Goal: Information Seeking & Learning: Learn about a topic

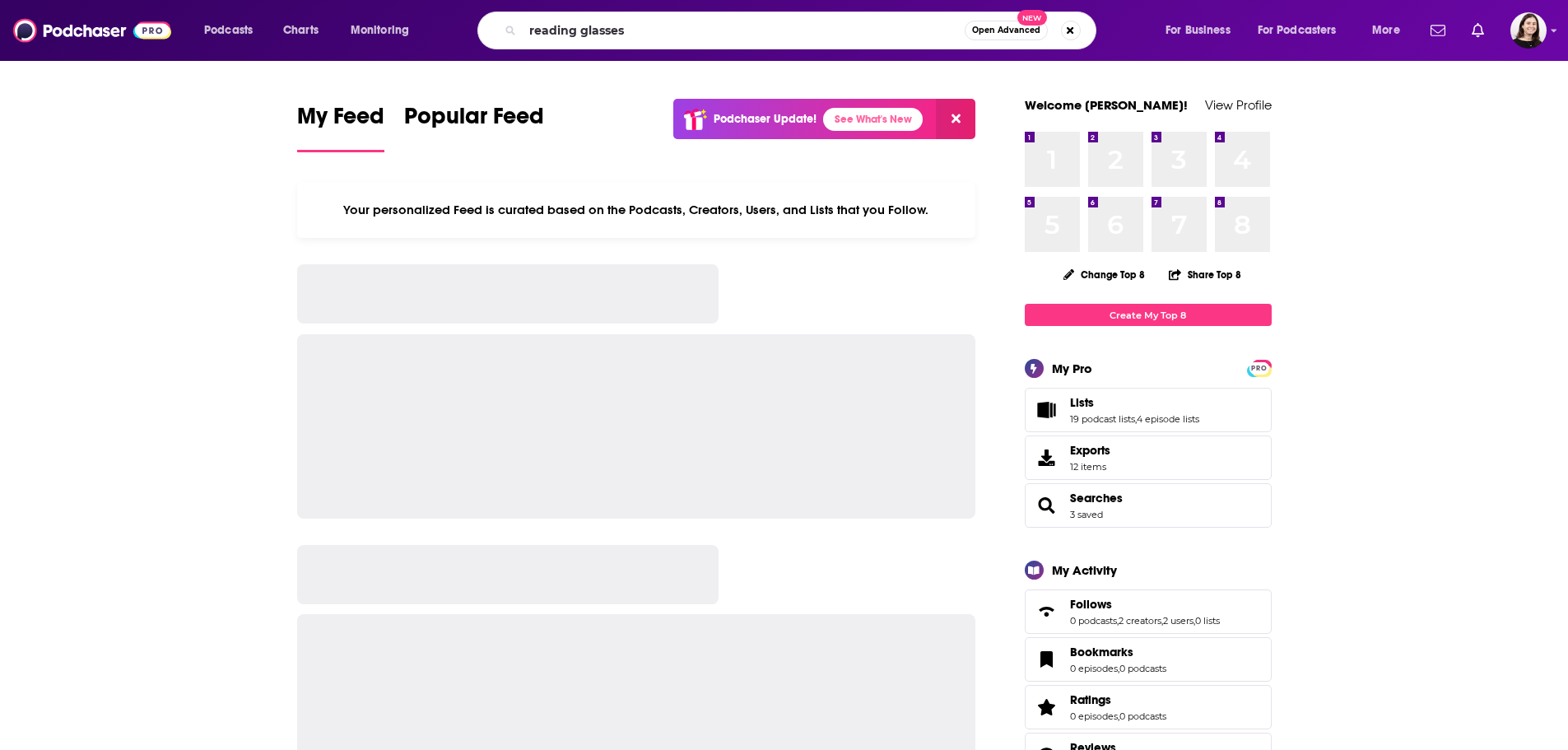
type input "reading glasses"
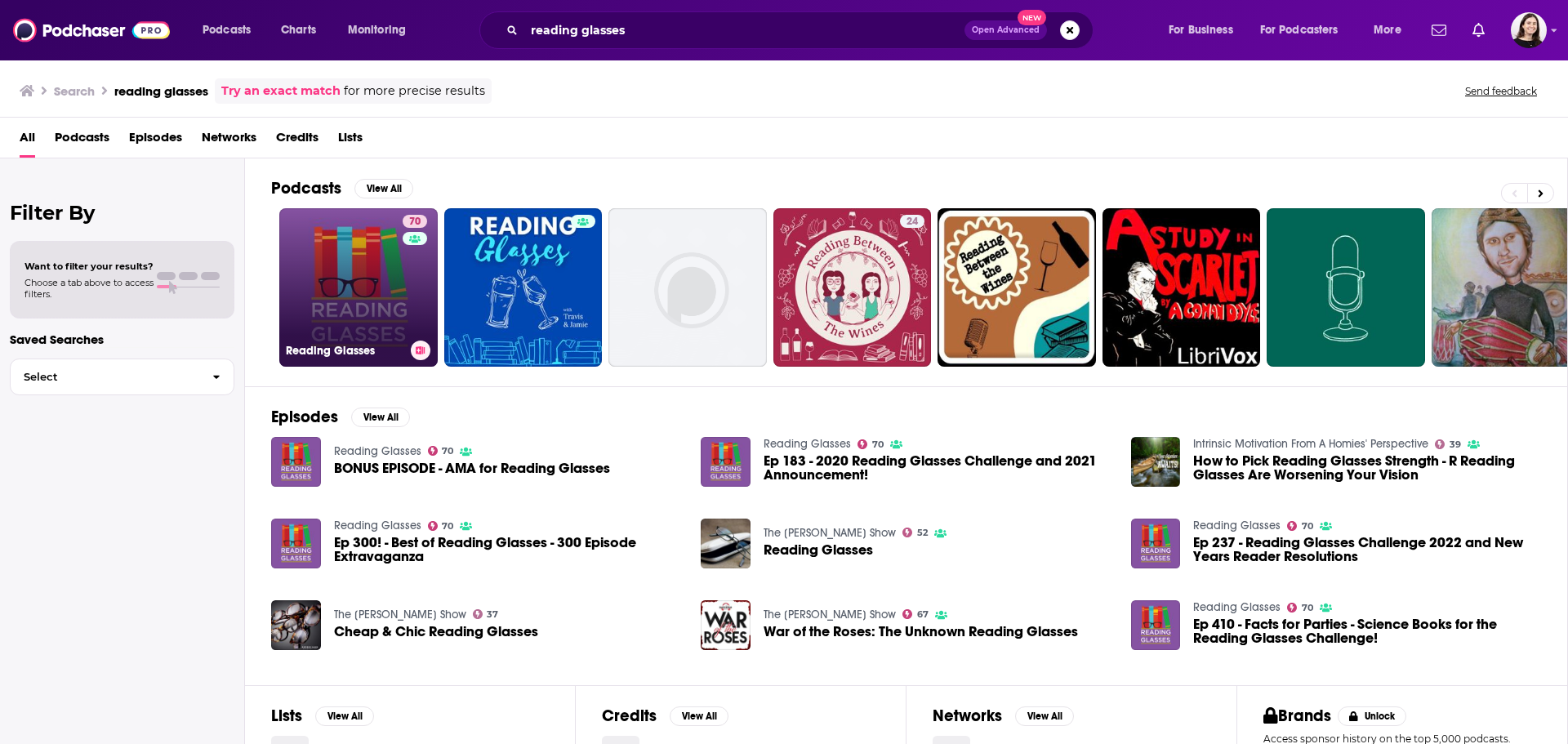
click at [382, 307] on link "70 Reading Glasses" at bounding box center [358, 287] width 158 height 158
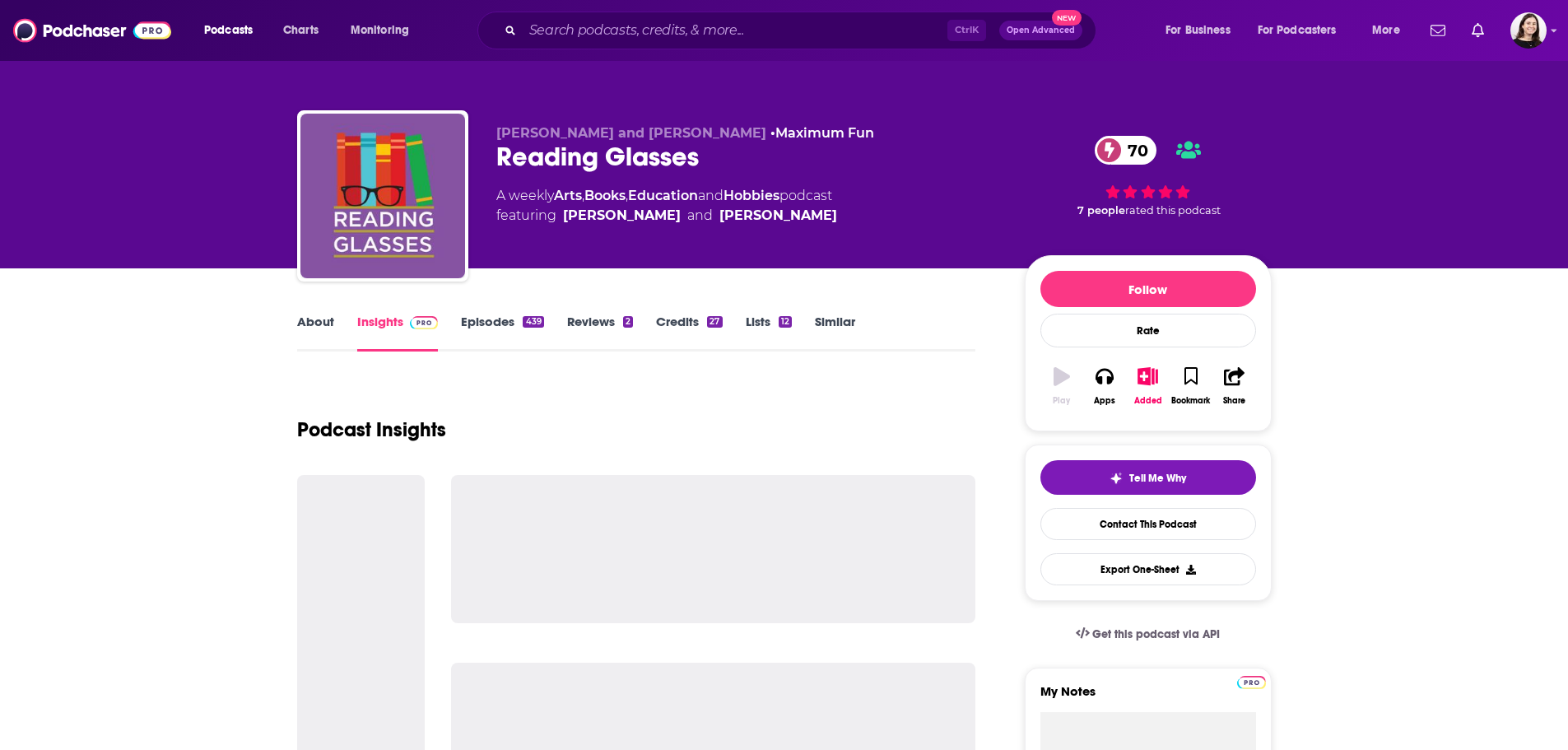
scroll to position [83, 0]
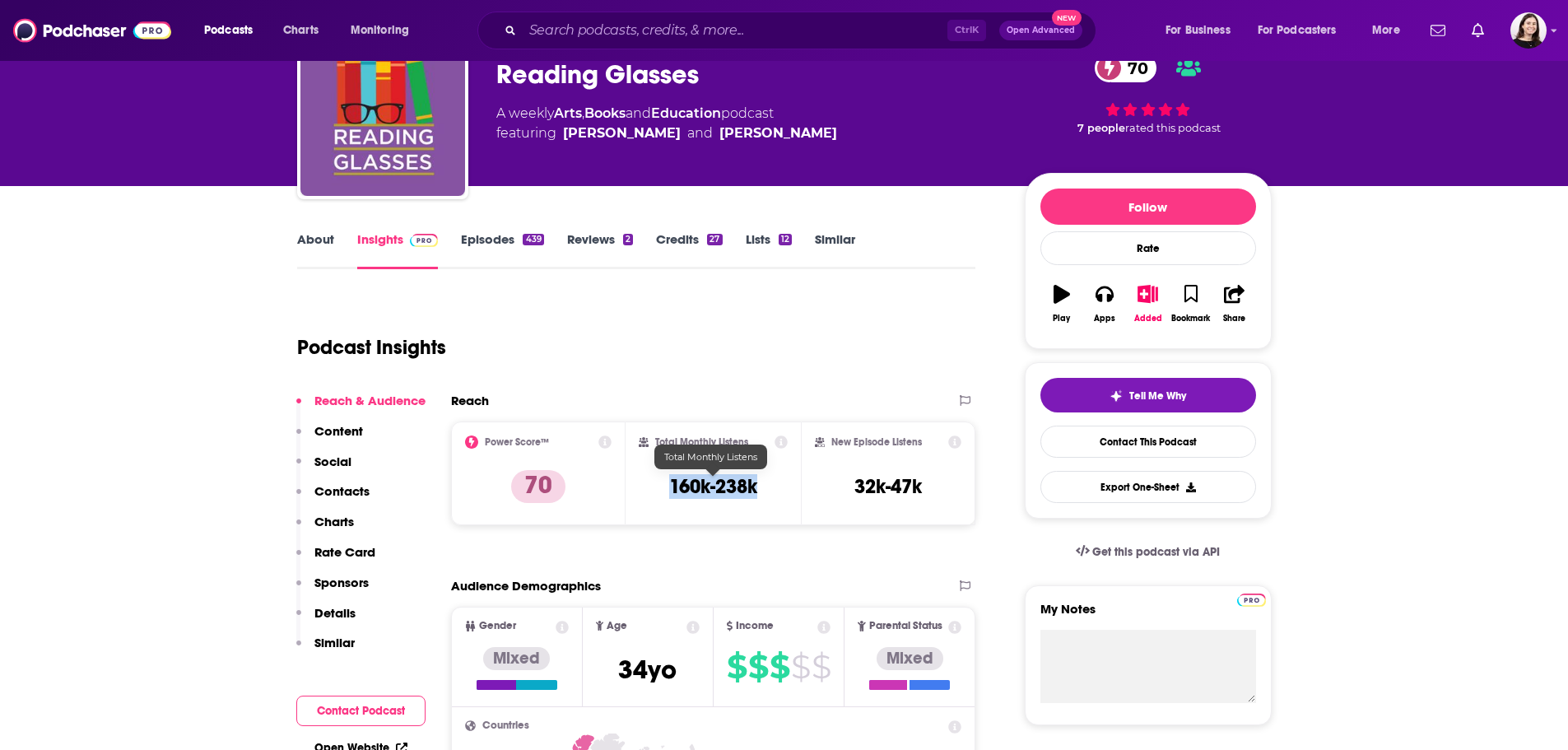
drag, startPoint x: 730, startPoint y: 486, endPoint x: 779, endPoint y: 483, distance: 49.1
click at [781, 485] on div "Total Monthly Listens 160k-238k" at bounding box center [713, 473] width 149 height 76
copy h3 "160k-238k"
click at [578, 20] on input "Search podcasts, credits, & more..." at bounding box center [734, 31] width 425 height 27
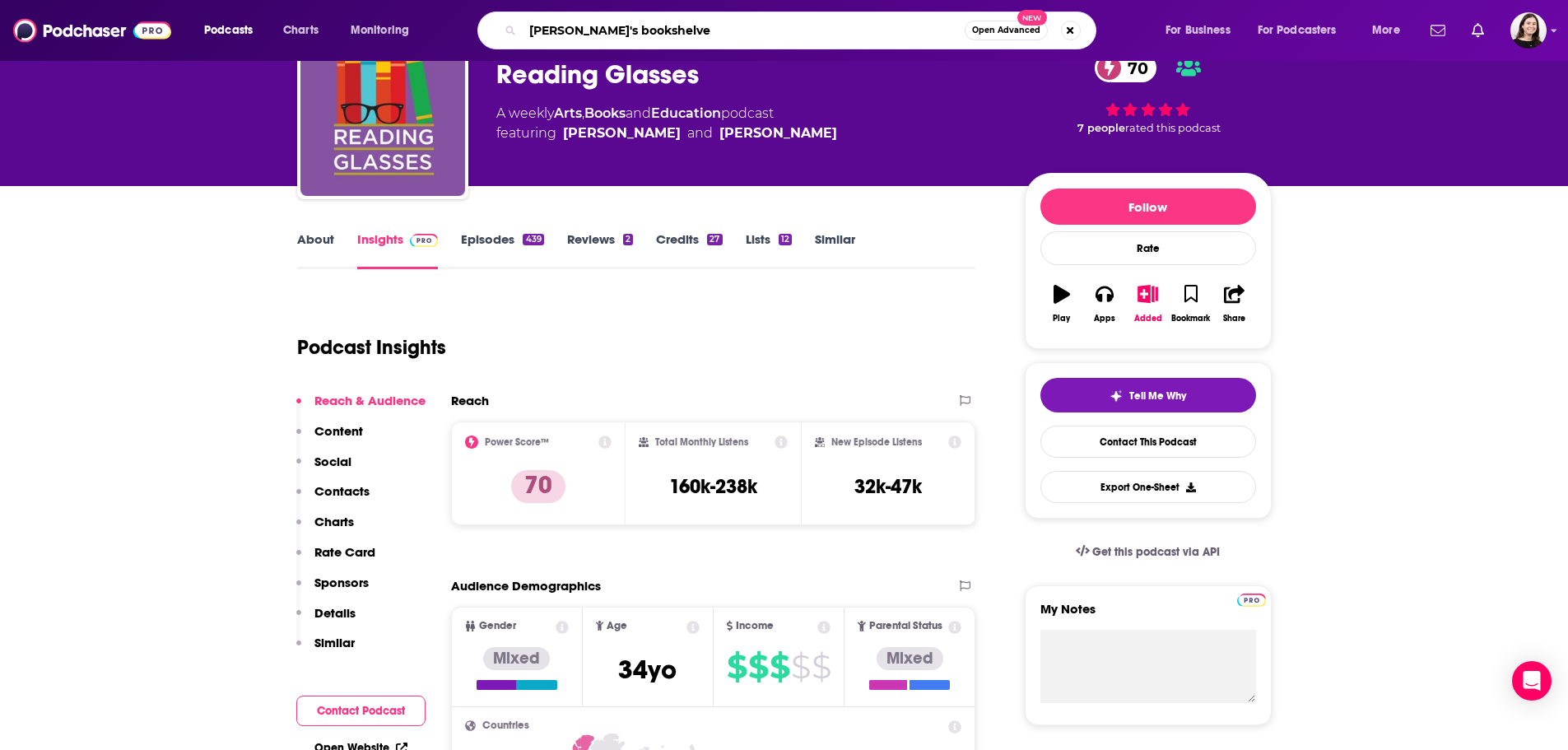
type input "[PERSON_NAME]'s bookshelves"
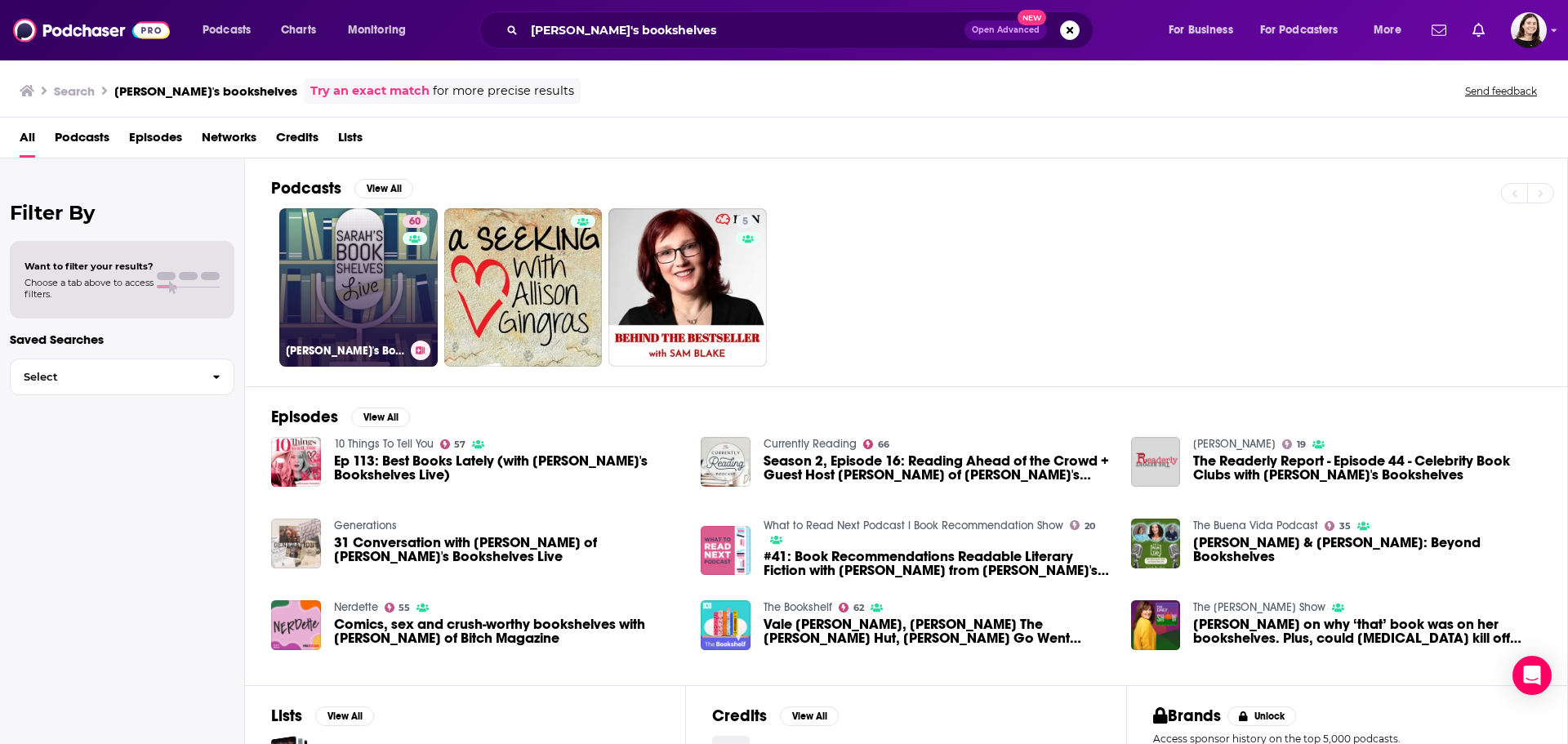
click at [315, 315] on link "60 [PERSON_NAME]'s Bookshelves Live" at bounding box center [358, 287] width 158 height 158
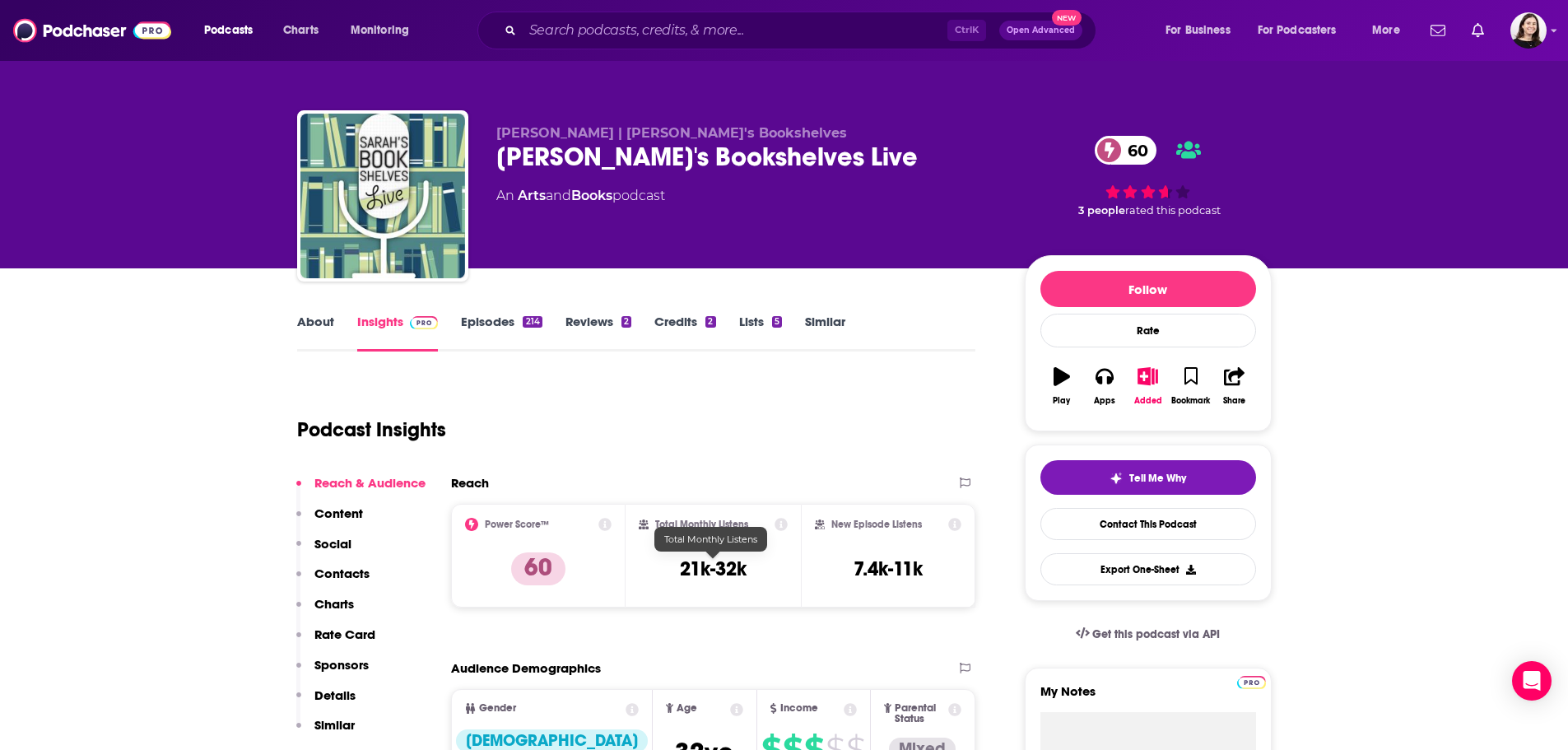
click at [705, 569] on h3 "21k-32k" at bounding box center [713, 569] width 67 height 25
click at [706, 569] on h3 "21k-32k" at bounding box center [713, 569] width 67 height 25
drag, startPoint x: 740, startPoint y: 571, endPoint x: 607, endPoint y: 570, distance: 133.0
click at [607, 570] on div "Power Score™ 60 Total Monthly Listens 21k-32k New Episode Listens 7.4k-11k" at bounding box center [713, 556] width 525 height 103
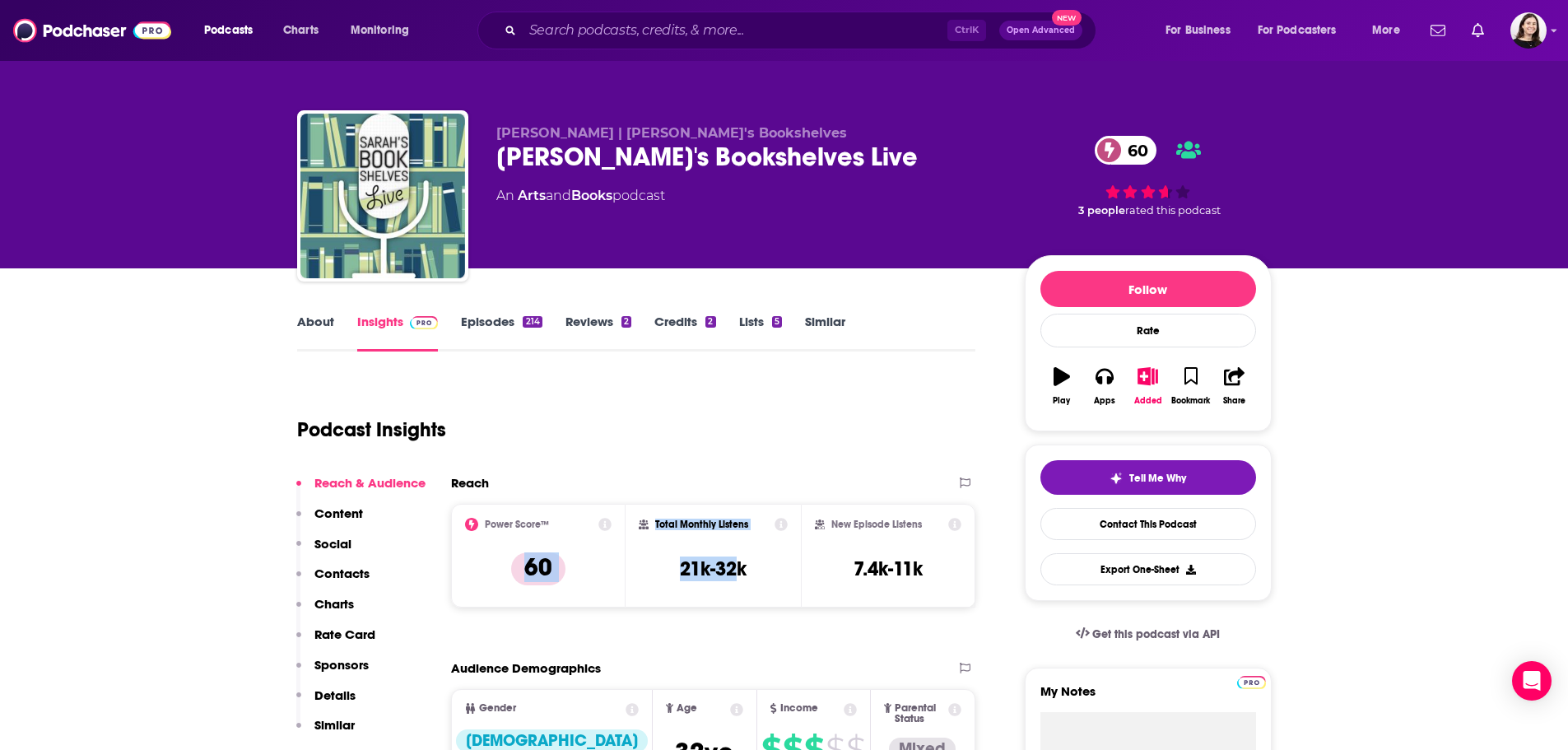
click at [703, 576] on h3 "21k-32k" at bounding box center [713, 569] width 67 height 25
drag, startPoint x: 750, startPoint y: 571, endPoint x: 673, endPoint y: 575, distance: 77.1
click at [673, 575] on div "Total Monthly Listens 21k-32k" at bounding box center [713, 556] width 149 height 76
copy h3 "21k-32k"
click at [750, 21] on input "Search podcasts, credits, & more..." at bounding box center [734, 31] width 425 height 27
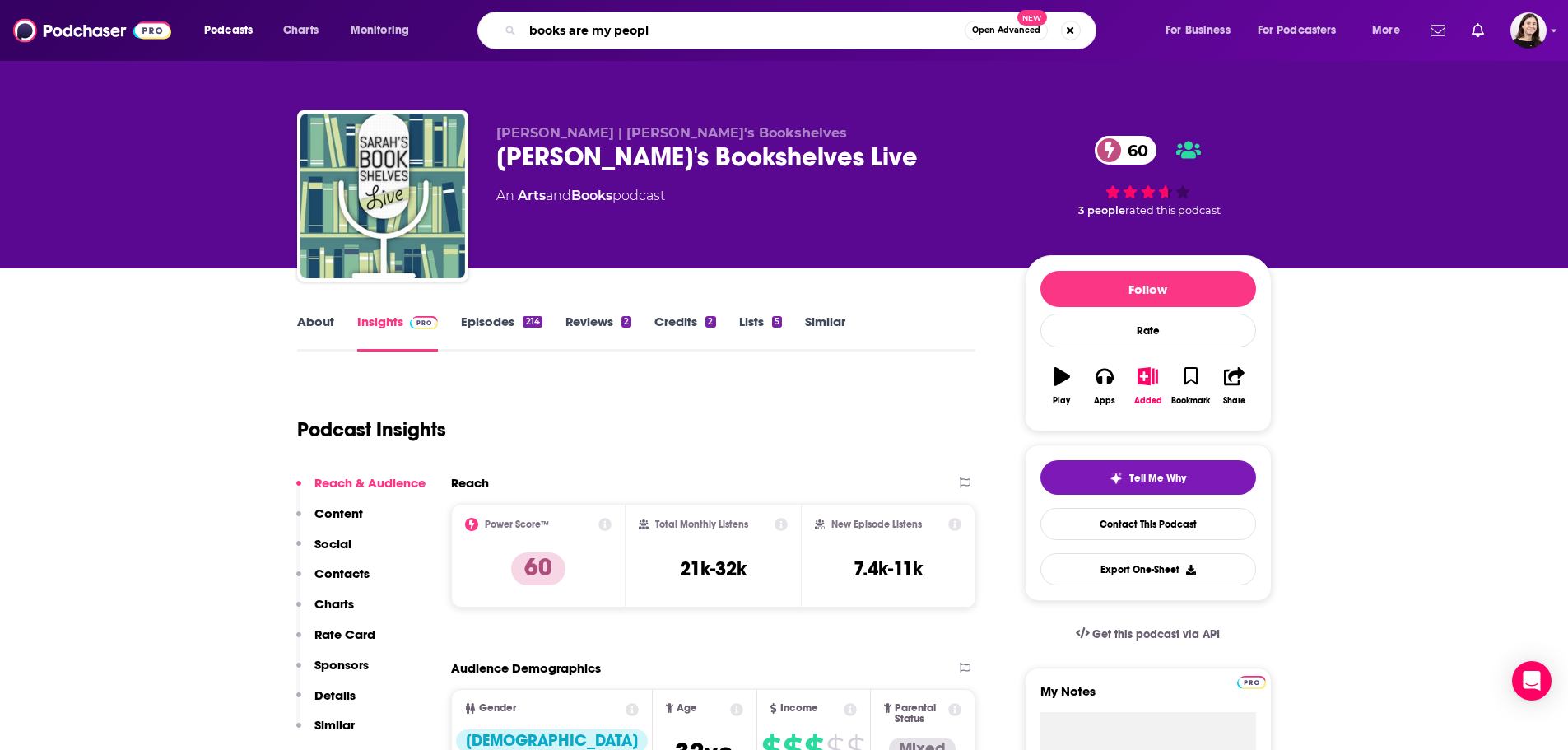
type input "books are my people"
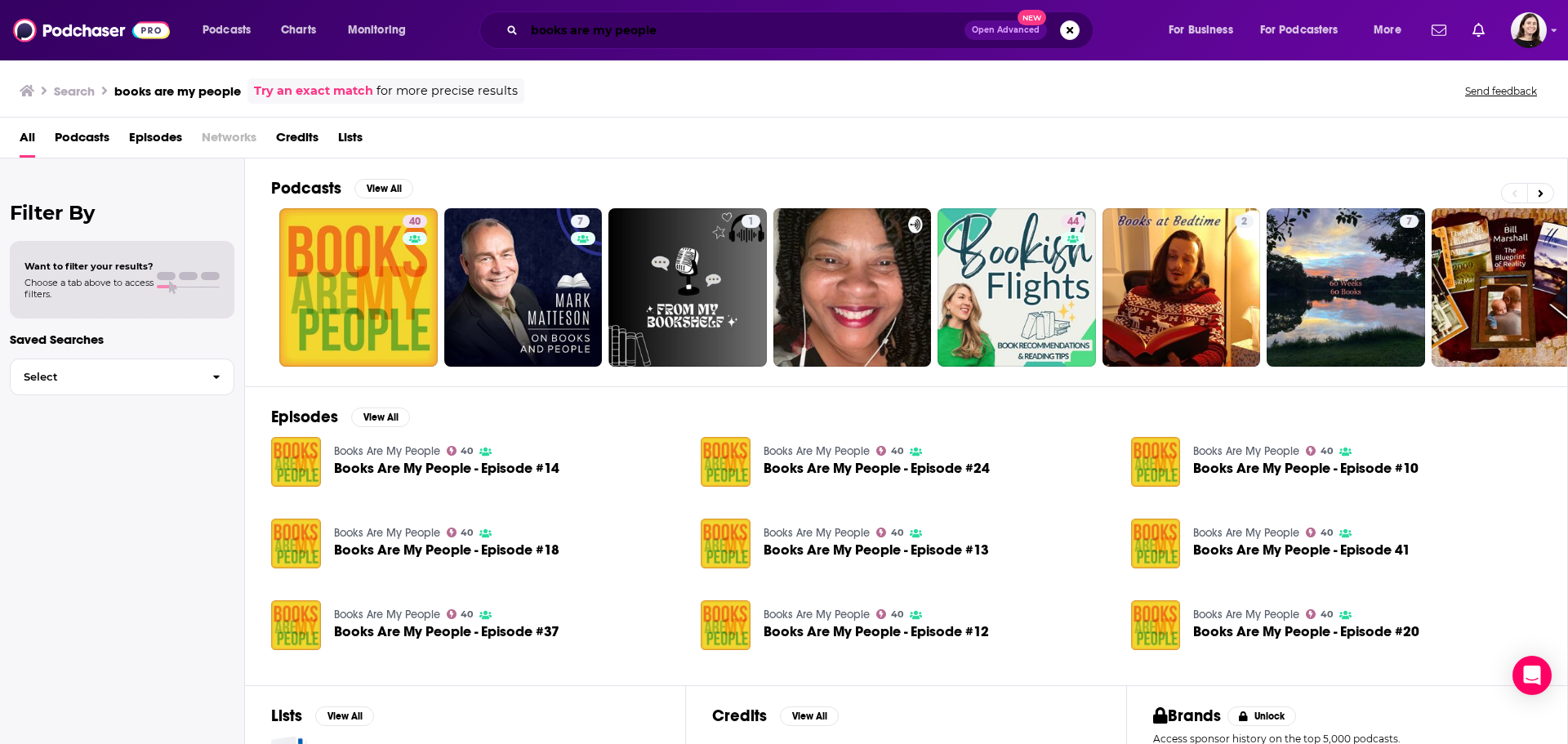
click at [747, 20] on input "books are my people" at bounding box center [744, 31] width 440 height 26
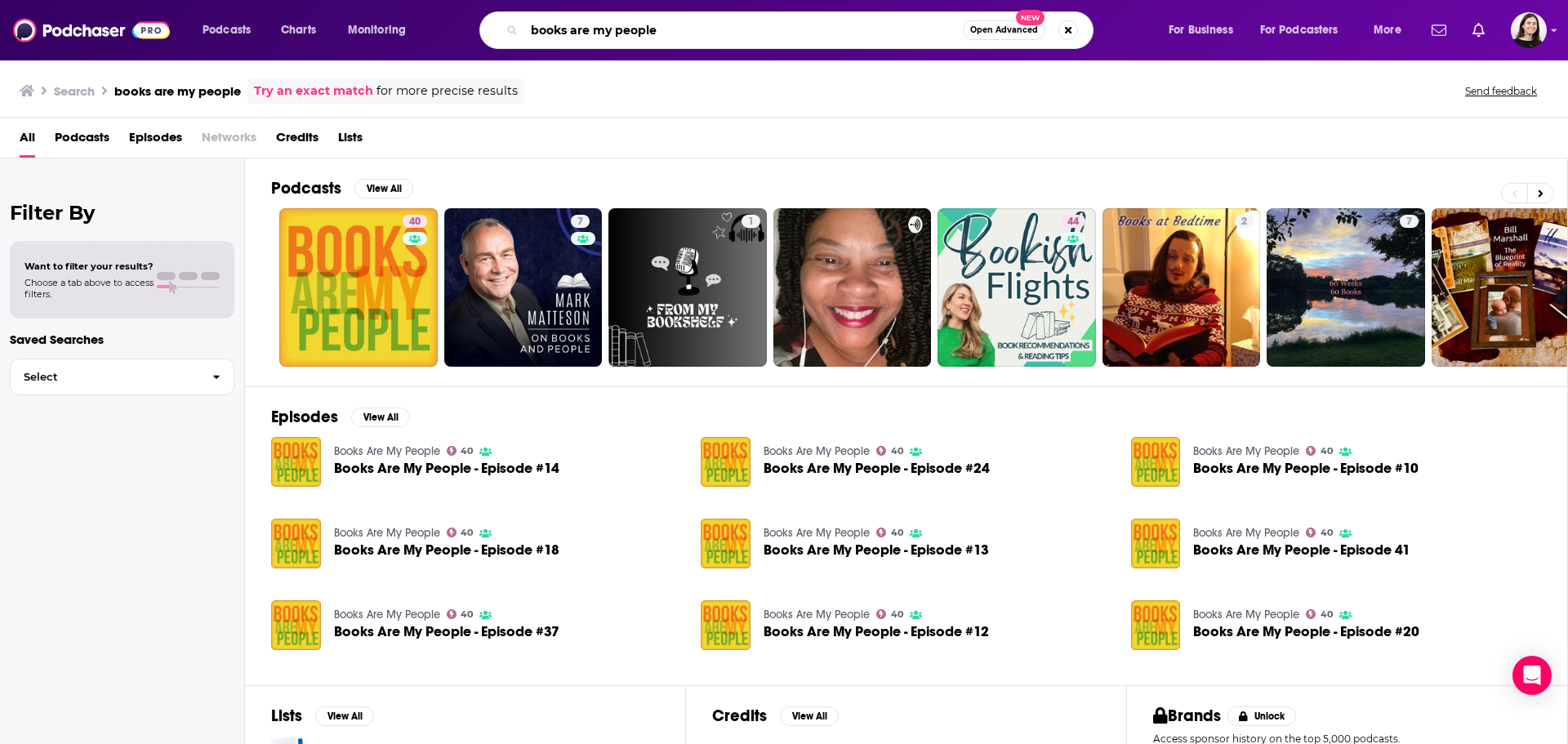
click at [747, 20] on input "books are my people" at bounding box center [743, 31] width 439 height 26
type input "books are chic"
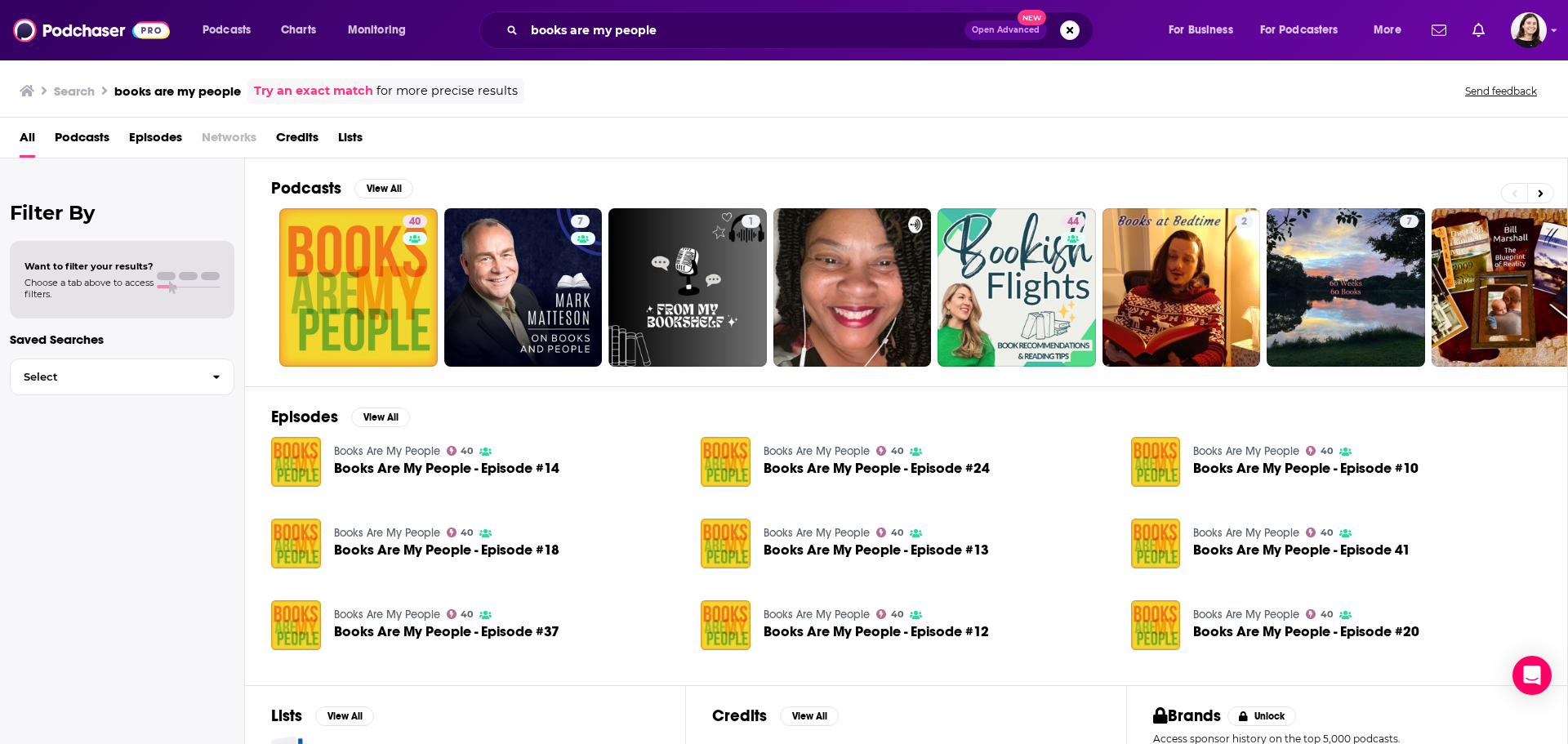
click at [338, 205] on div "Podcasts View All" at bounding box center [920, 193] width 1296 height 31
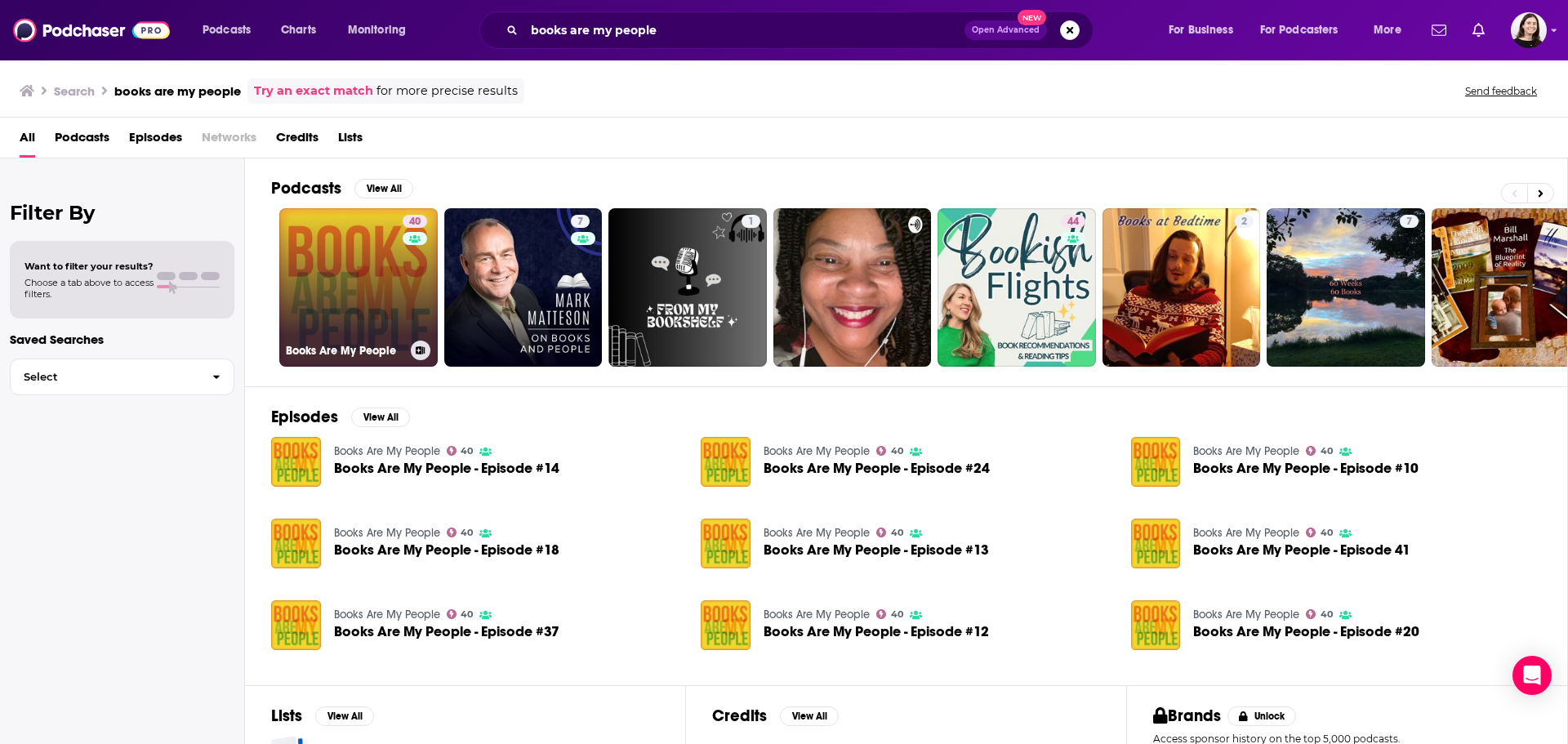
click at [338, 216] on link "40 Books Are My People" at bounding box center [358, 287] width 158 height 158
